Goal: Transaction & Acquisition: Obtain resource

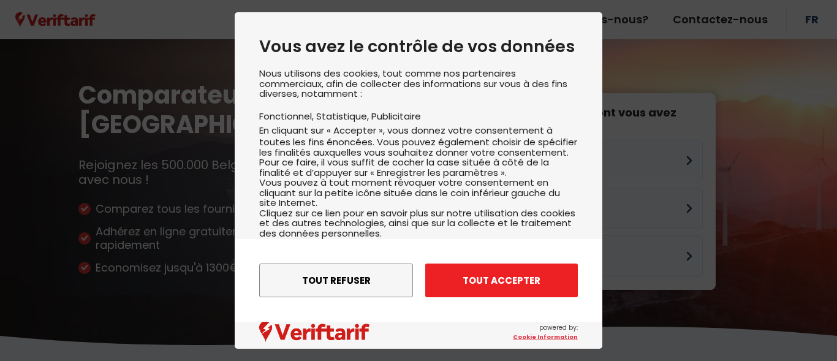
click at [473, 287] on button "Tout accepter" at bounding box center [501, 280] width 153 height 34
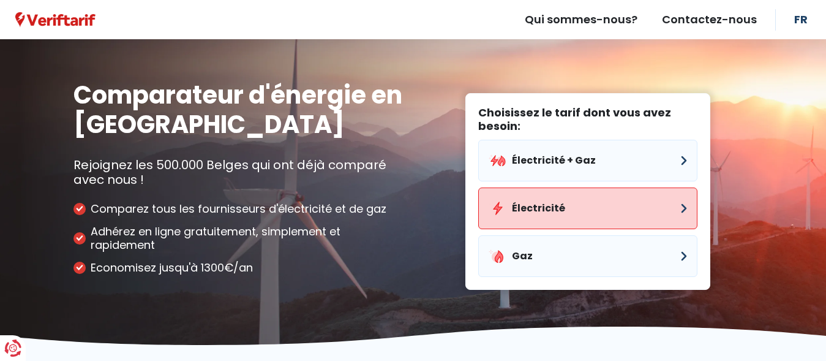
click at [572, 214] on button "Électricité" at bounding box center [587, 208] width 219 height 42
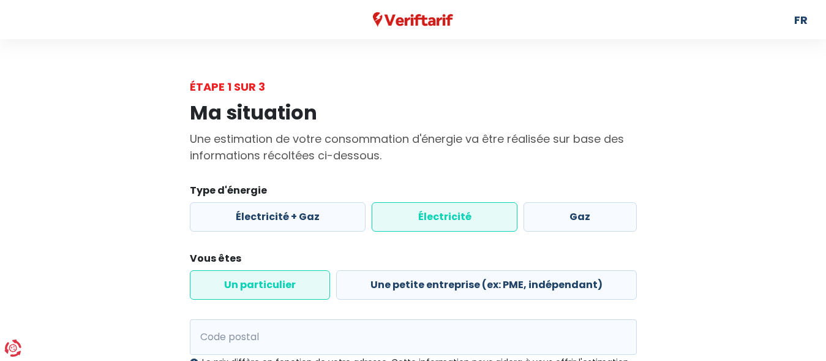
click at [403, 218] on label "Électricité" at bounding box center [445, 216] width 146 height 29
click at [403, 218] on input "Électricité" at bounding box center [445, 216] width 146 height 29
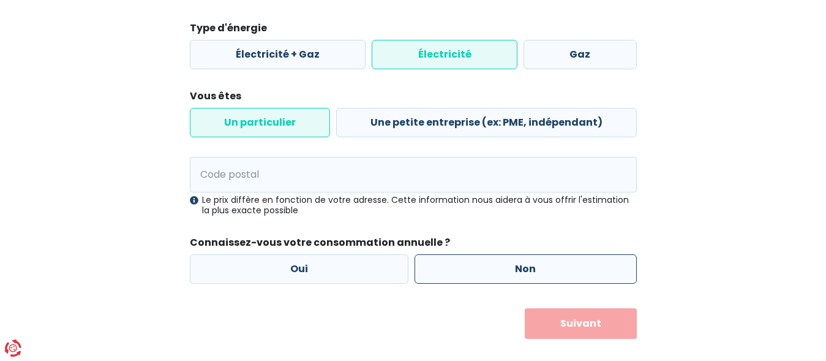
scroll to position [165, 0]
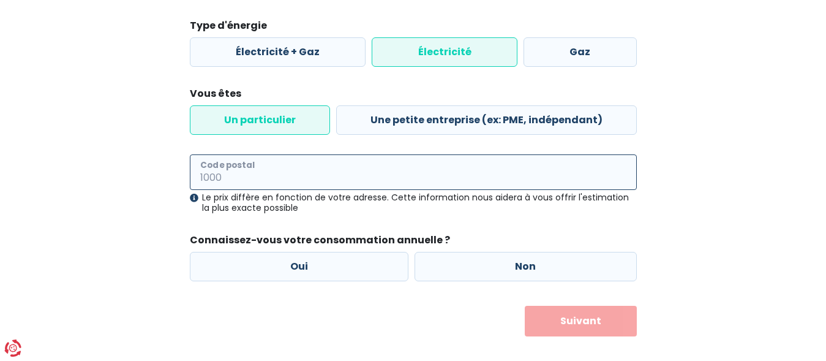
click at [324, 170] on input "Code postal" at bounding box center [413, 172] width 447 height 36
type input "4652"
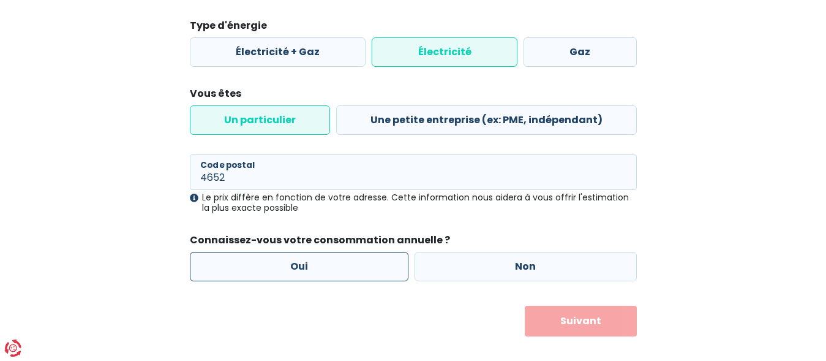
click at [330, 263] on label "Oui" at bounding box center [299, 266] width 219 height 29
click at [330, 263] on input "Oui" at bounding box center [299, 266] width 219 height 29
radio input "true"
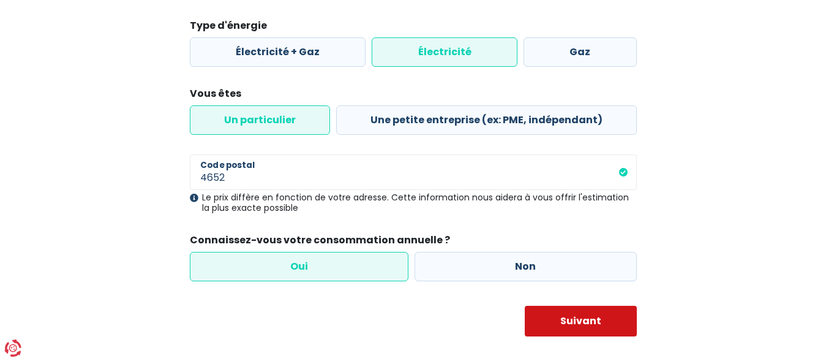
click at [590, 325] on button "Suivant" at bounding box center [581, 321] width 112 height 31
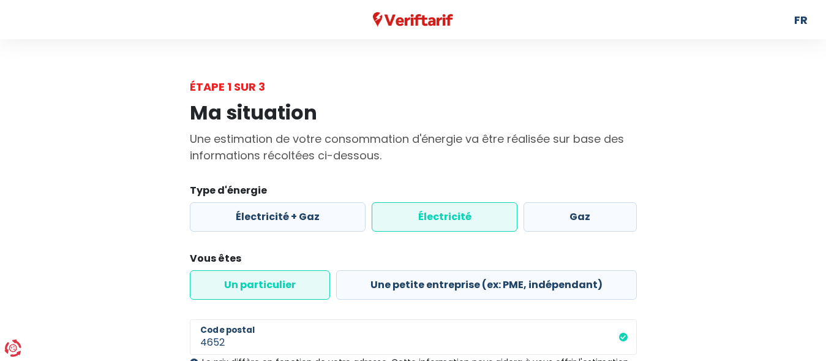
select select
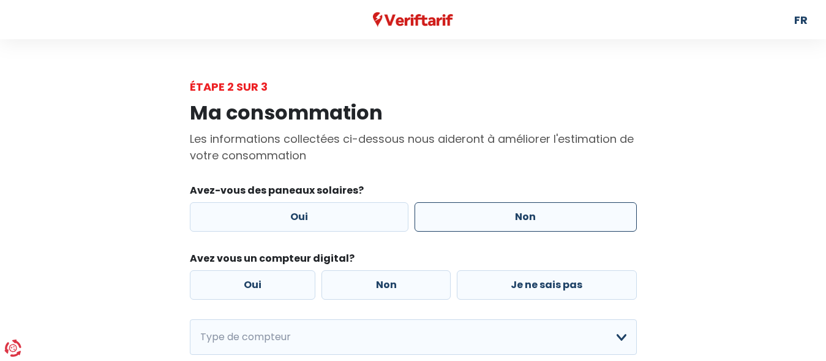
click at [487, 214] on label "Non" at bounding box center [526, 216] width 222 height 29
click at [487, 214] on input "Non" at bounding box center [526, 216] width 222 height 29
radio input "true"
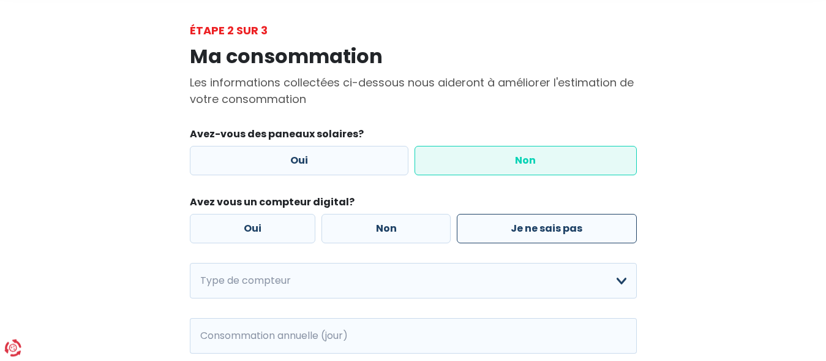
scroll to position [62, 0]
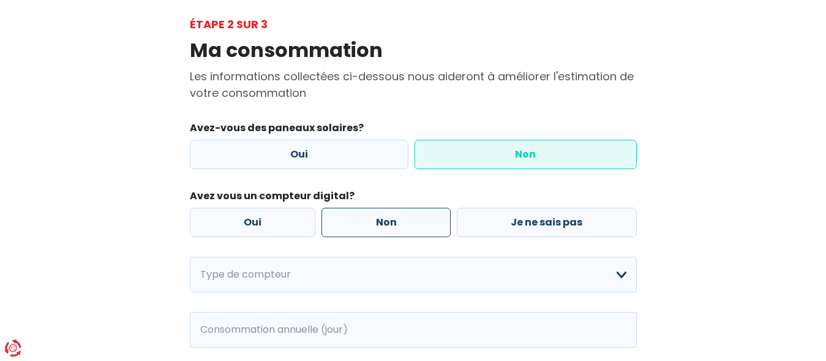
click at [379, 221] on label "Non" at bounding box center [386, 222] width 129 height 29
click at [379, 221] on input "Non" at bounding box center [386, 222] width 129 height 29
radio input "true"
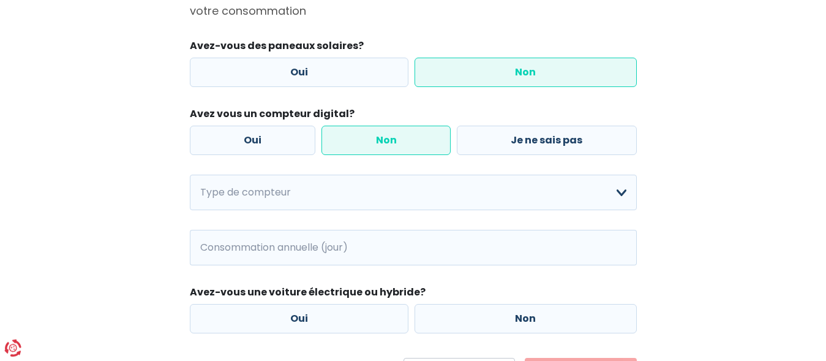
scroll to position [187, 0]
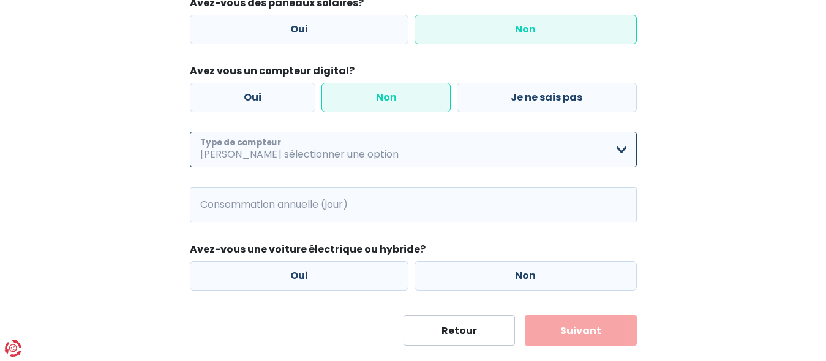
select select "day_night_bi_hourly"
click option "Bi-horaire" at bounding box center [0, 0] width 0 height 0
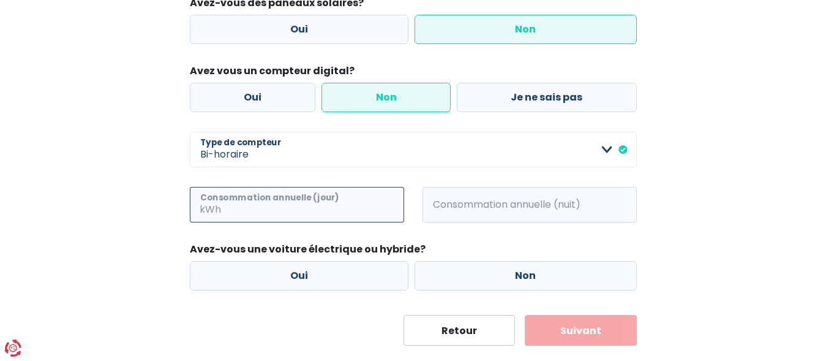
click at [234, 207] on input "Consommation annuelle (jour)" at bounding box center [314, 205] width 181 height 36
type input "800"
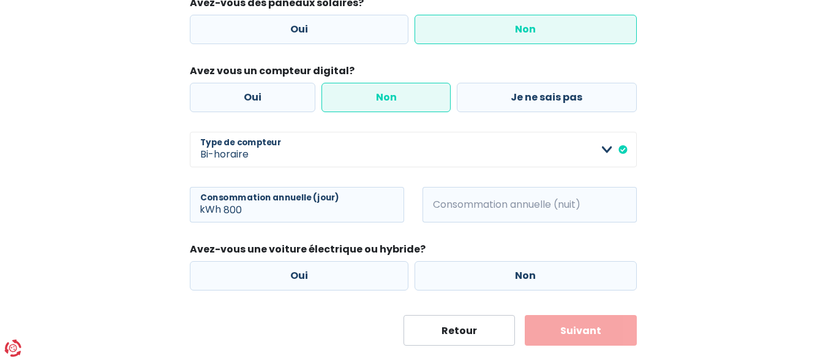
click at [455, 202] on span "kWh" at bounding box center [440, 205] width 34 height 36
click at [512, 277] on label "Non" at bounding box center [526, 275] width 222 height 29
click at [512, 277] on input "Non" at bounding box center [526, 275] width 222 height 29
radio input "true"
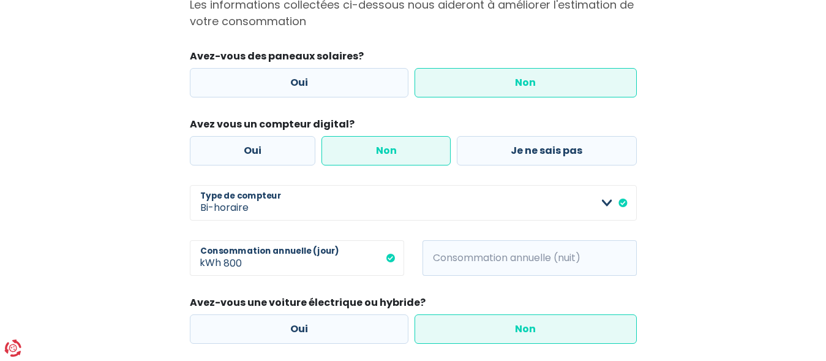
scroll to position [197, 0]
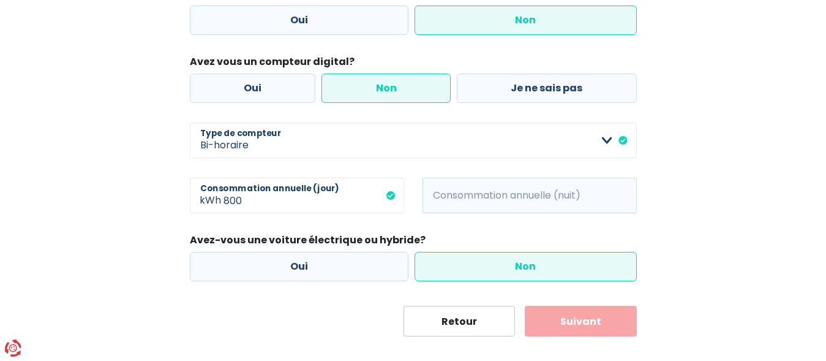
click at [612, 324] on button "Suivant" at bounding box center [581, 321] width 112 height 31
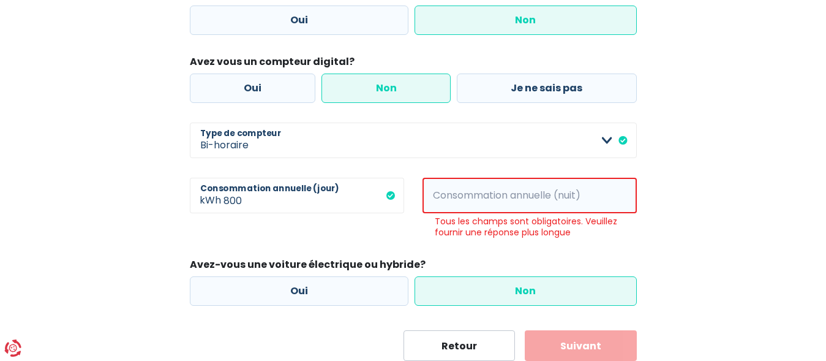
scroll to position [221, 0]
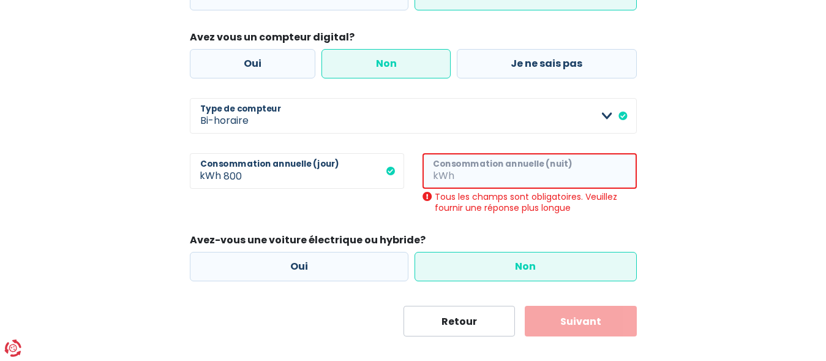
click at [513, 174] on input "Consommation annuelle (nuit)" at bounding box center [547, 171] width 180 height 36
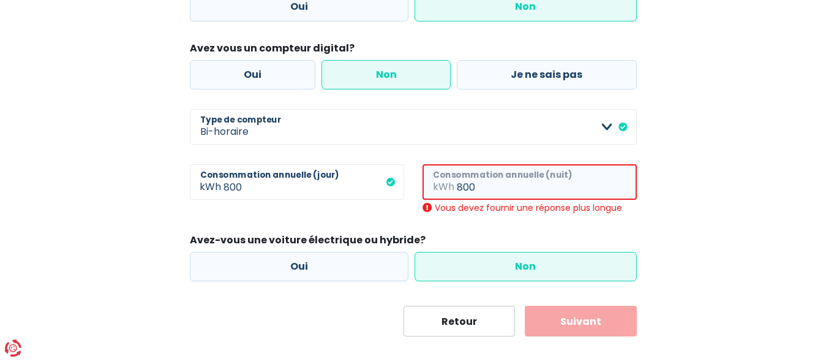
scroll to position [197, 0]
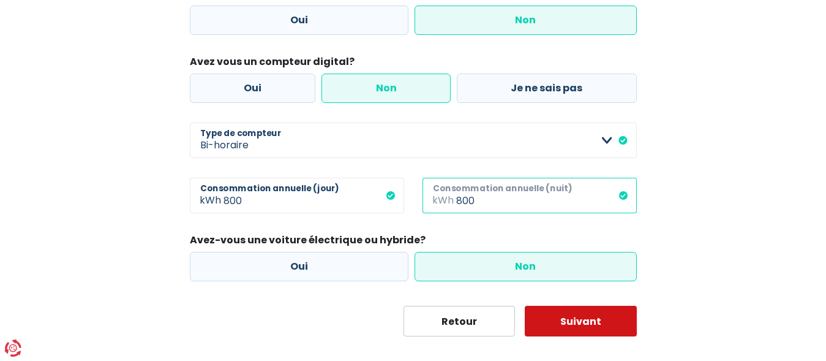
type input "800"
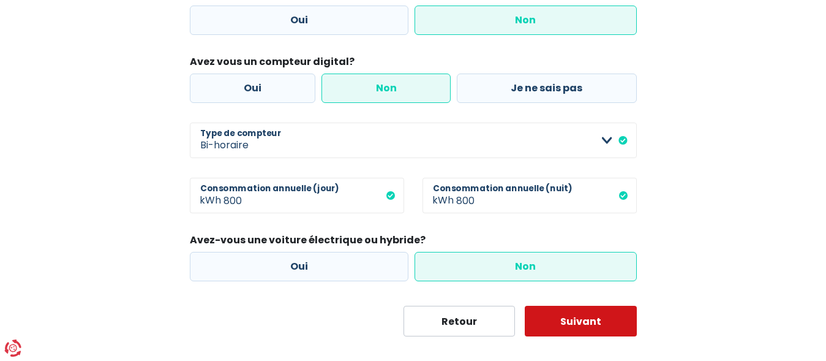
click at [624, 314] on button "Suivant" at bounding box center [581, 321] width 112 height 31
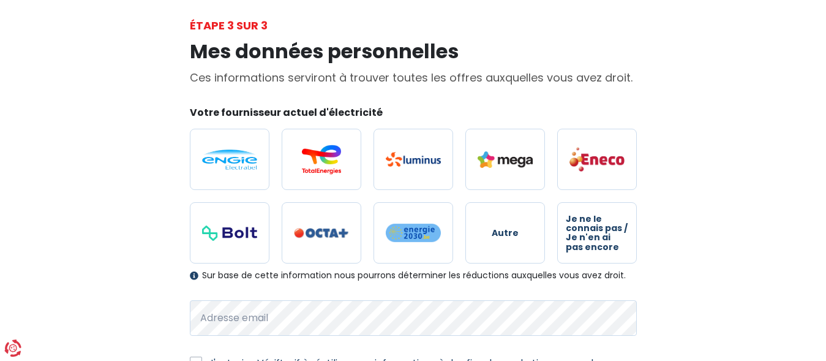
scroll to position [62, 0]
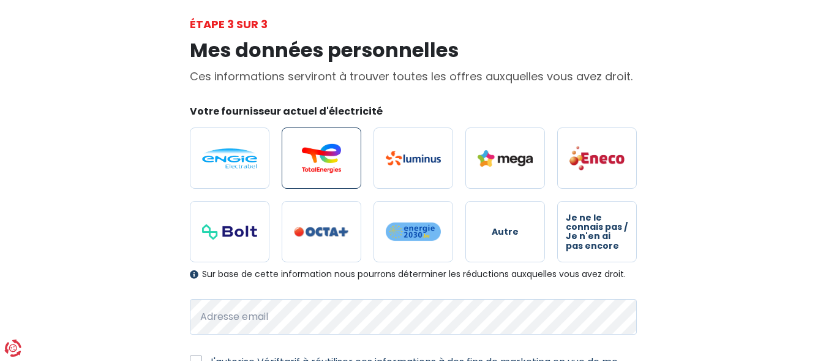
click at [323, 168] on img at bounding box center [321, 157] width 55 height 29
click at [323, 168] on input "radio" at bounding box center [322, 157] width 80 height 61
radio input "true"
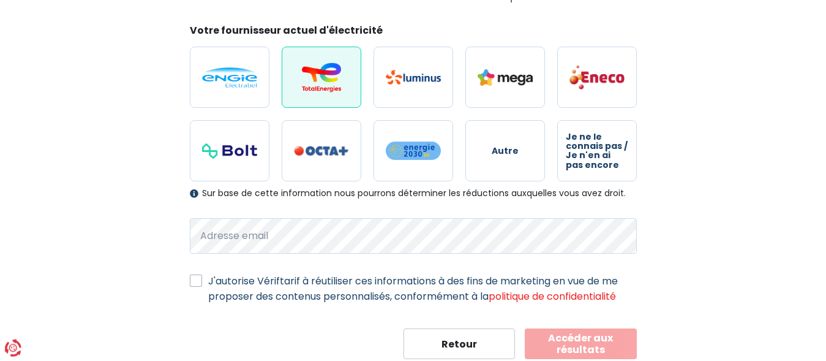
scroll to position [166, 0]
